Goal: Browse casually

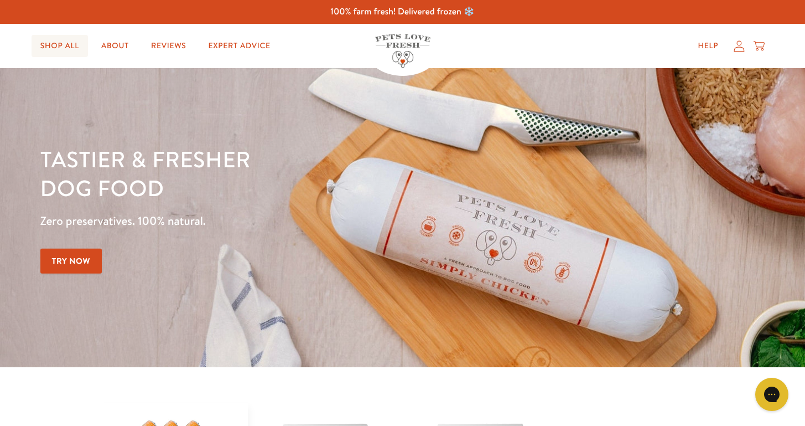
click at [64, 48] on link "Shop All" at bounding box center [60, 46] width 56 height 22
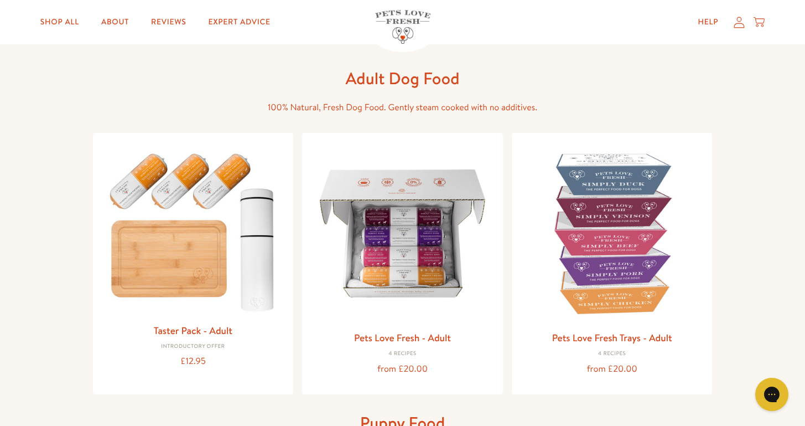
scroll to position [94, 0]
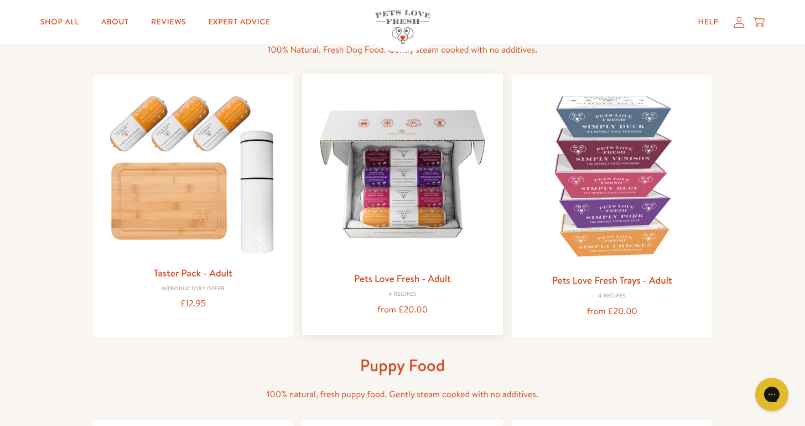
click at [381, 246] on img at bounding box center [402, 173] width 183 height 183
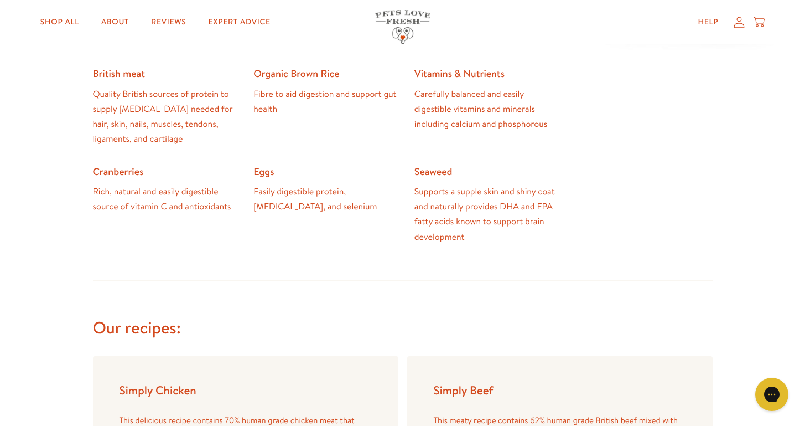
scroll to position [951, 0]
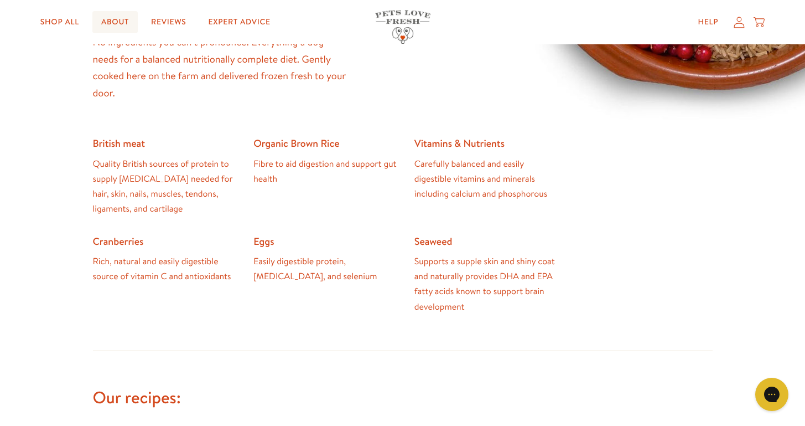
click at [125, 22] on link "About" at bounding box center [114, 22] width 45 height 22
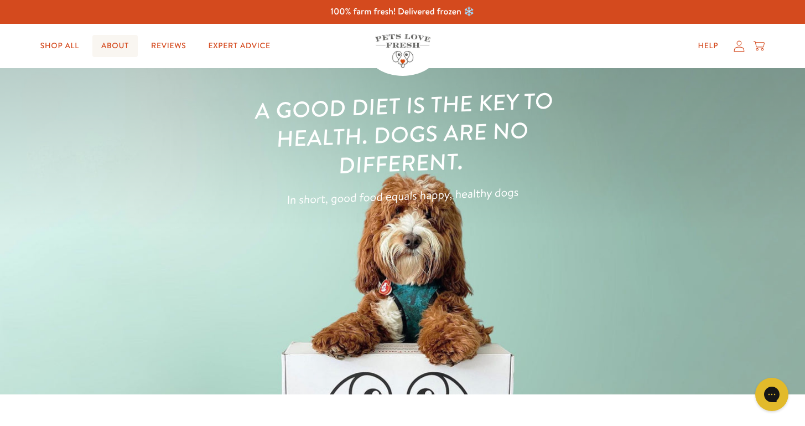
click at [120, 49] on link "About" at bounding box center [114, 46] width 45 height 22
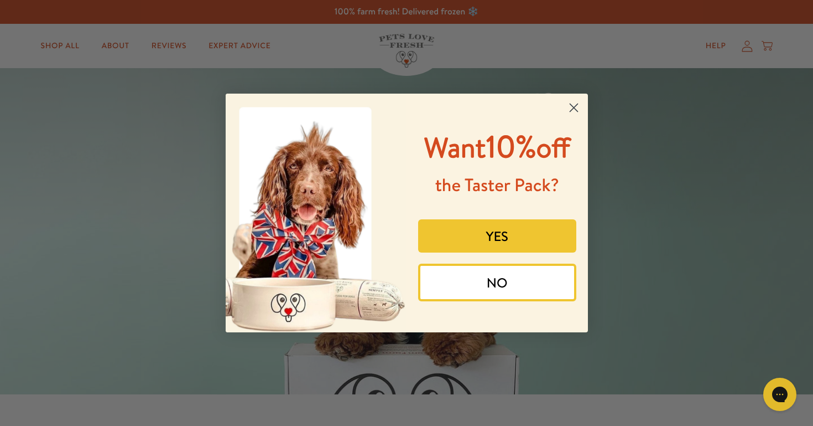
click at [571, 100] on circle "Close dialog" at bounding box center [573, 107] width 18 height 18
